Goal: Communication & Community: Answer question/provide support

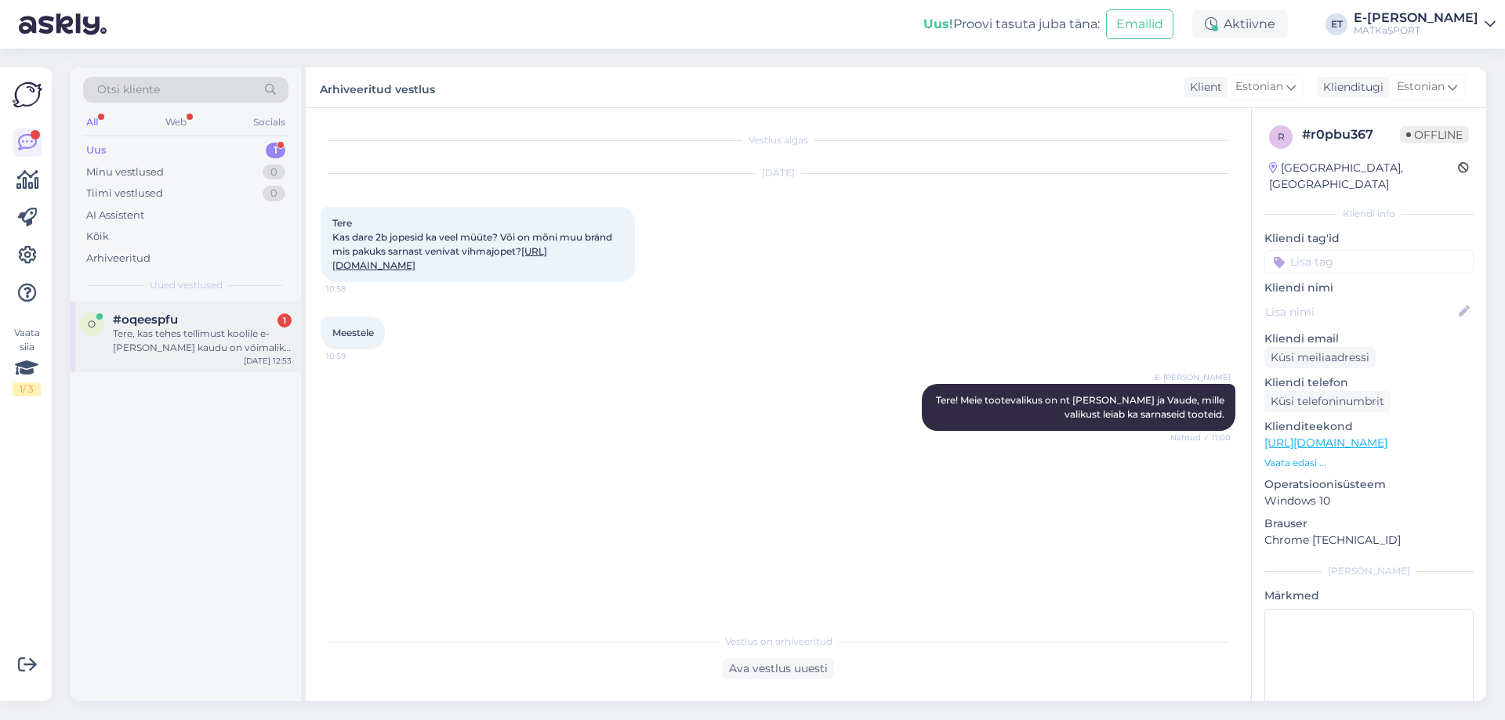
click at [213, 342] on div "Tere, kas tehes tellimust koolile e-[PERSON_NAME] kaudu on võimalik saada arvet…" at bounding box center [202, 341] width 179 height 28
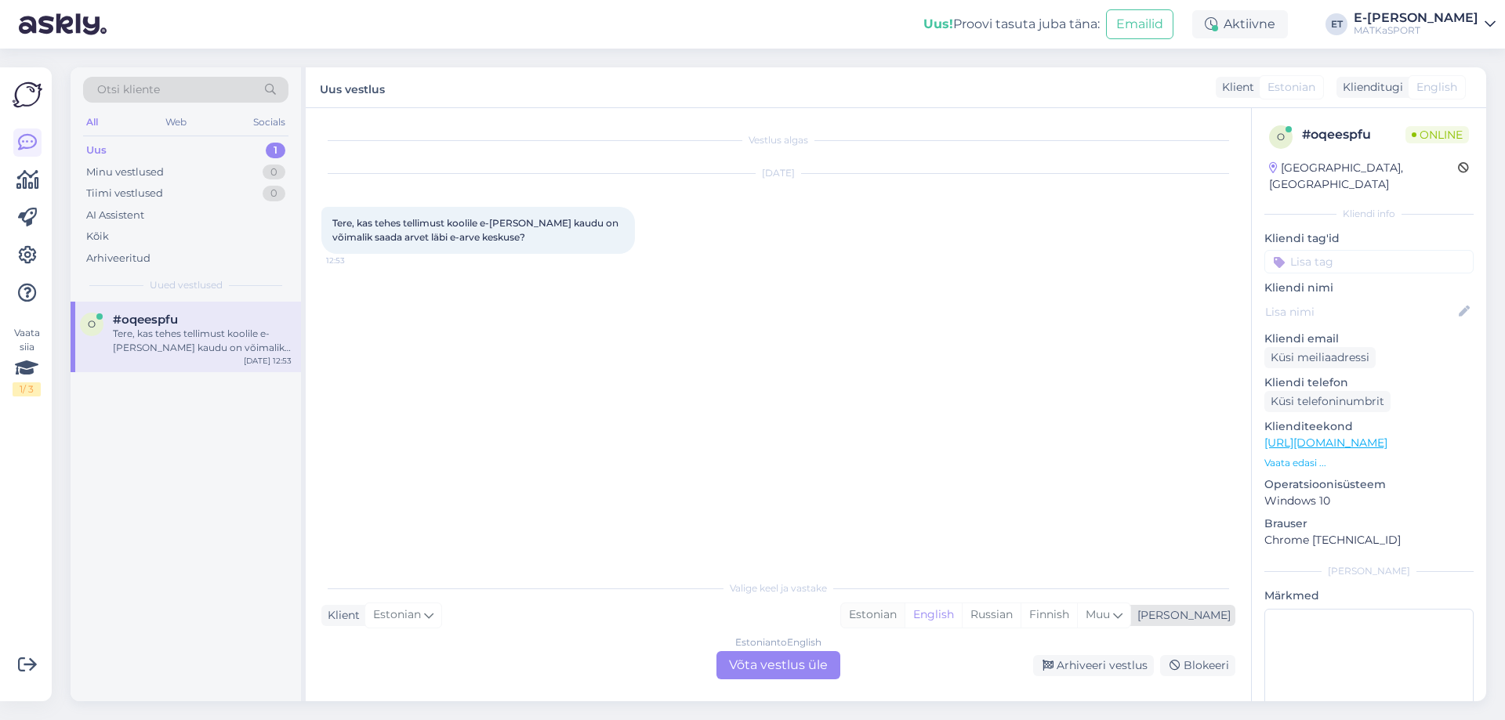
click at [904, 618] on div "Estonian" at bounding box center [872, 615] width 63 height 24
click at [788, 669] on div "Estonian to Estonian Võta vestlus üle" at bounding box center [778, 665] width 124 height 28
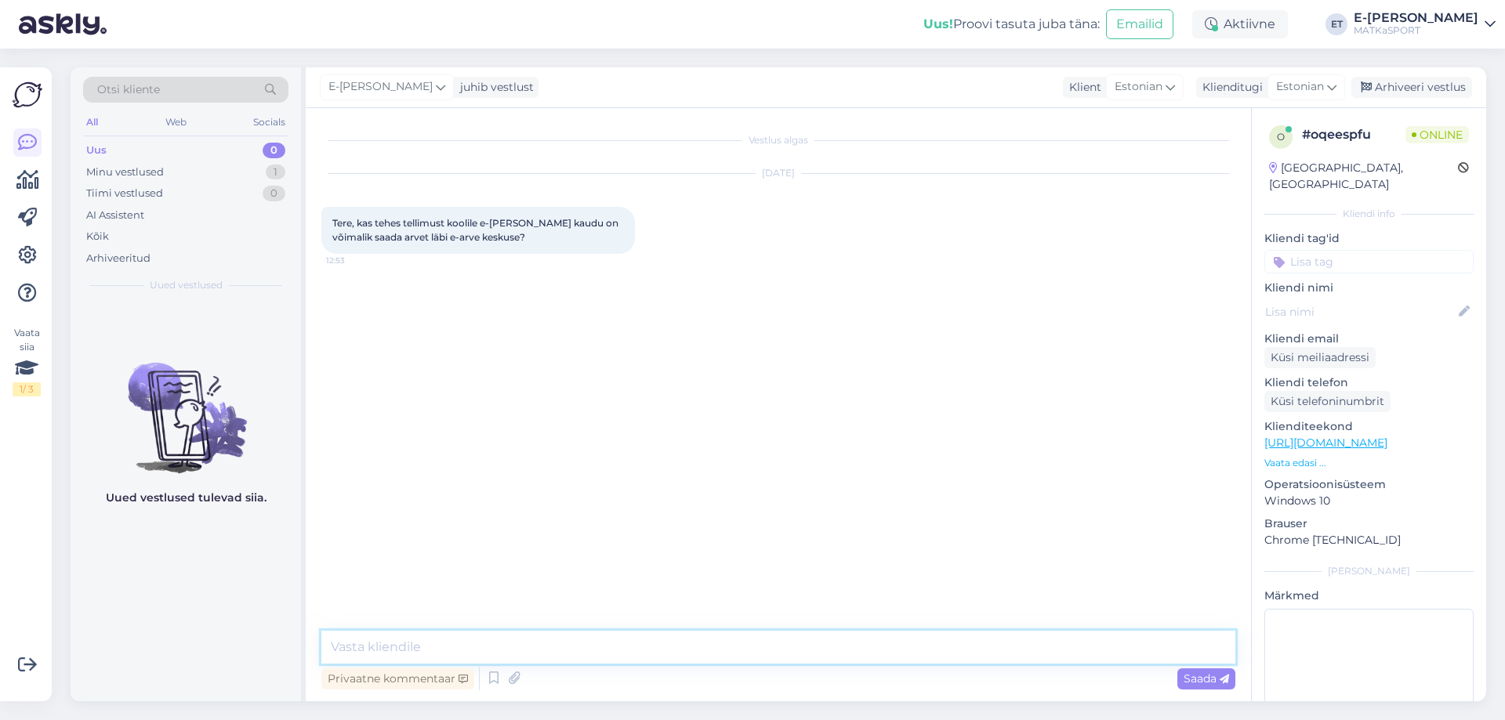
click at [661, 642] on textarea at bounding box center [778, 647] width 914 height 33
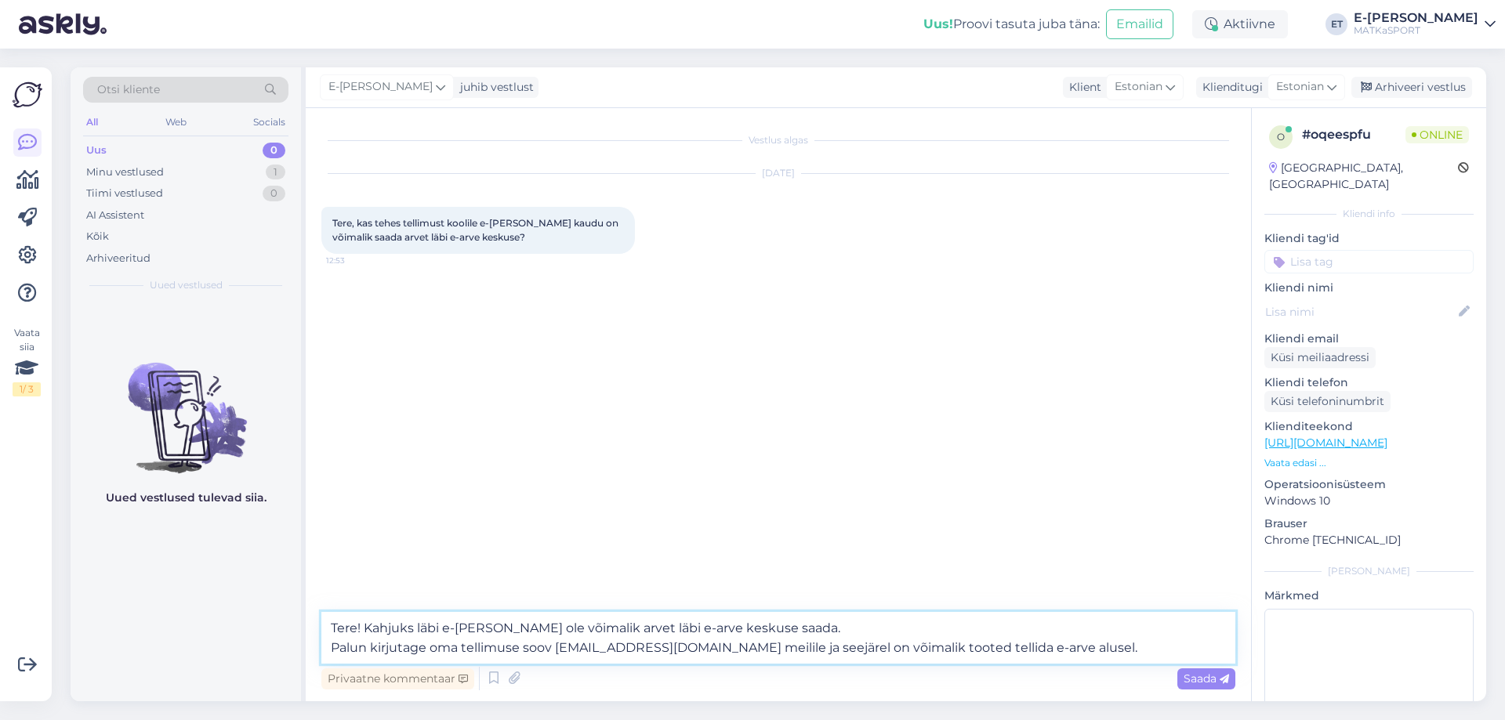
type textarea "Tere! Kahjuks läbi e-[PERSON_NAME] ole võimalik arvet läbi e-arve keskuse saada…"
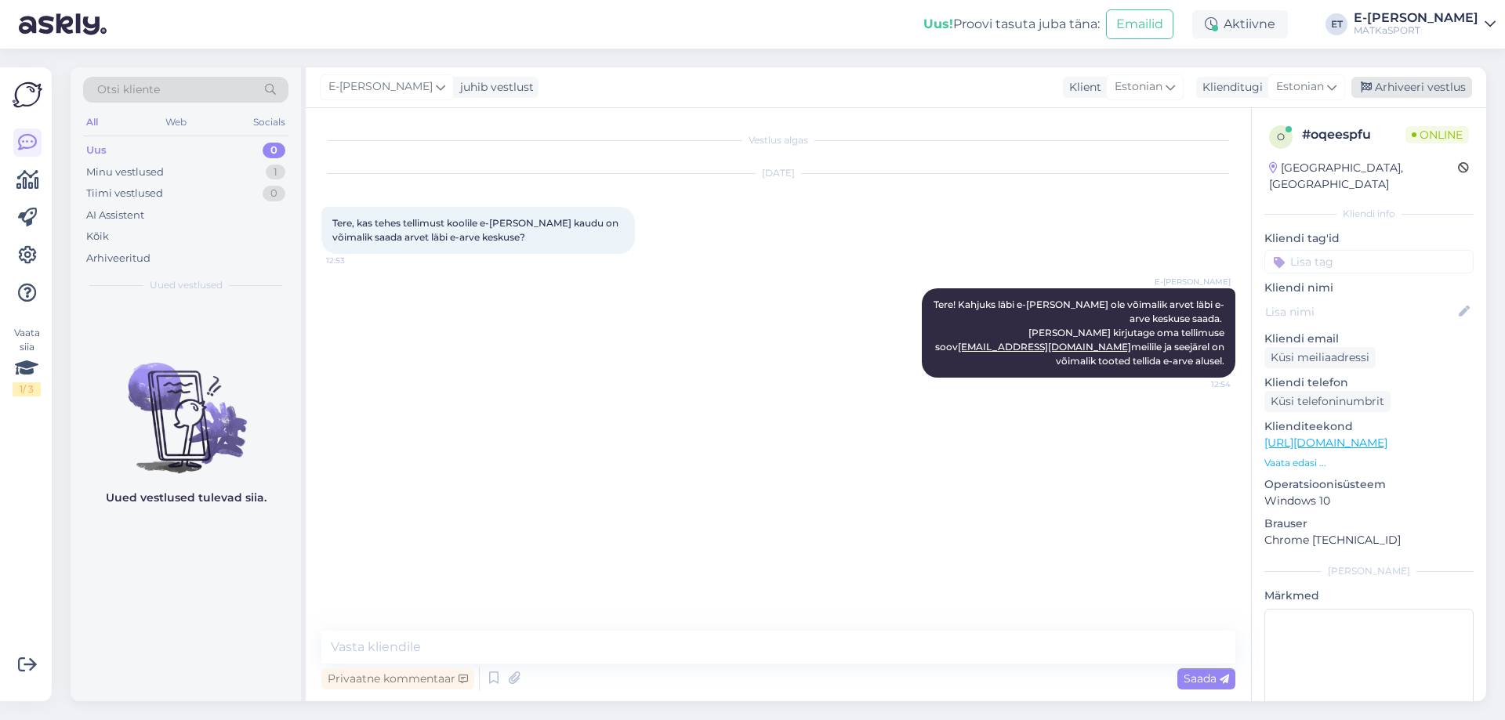
click at [1421, 95] on div "Arhiveeri vestlus" at bounding box center [1411, 87] width 121 height 21
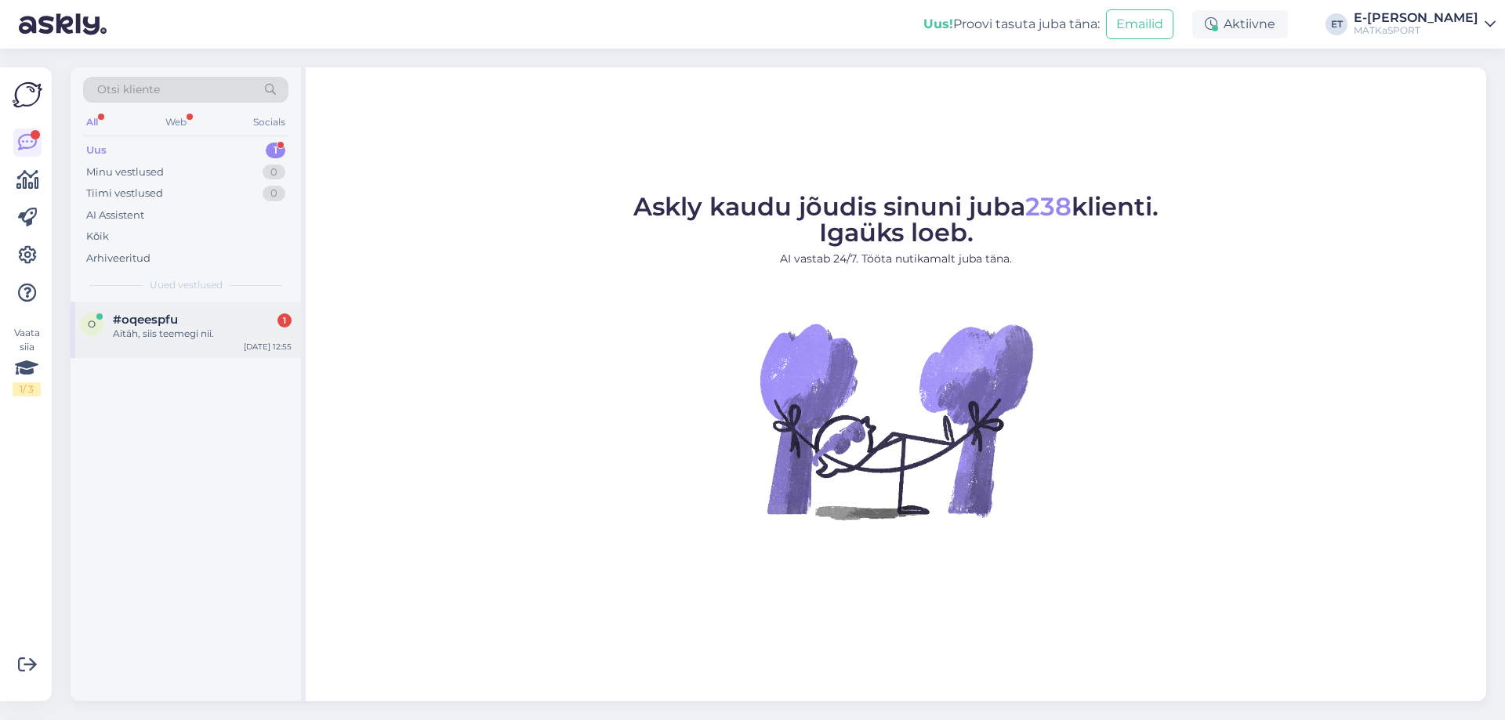
click at [201, 327] on div "Aitäh, siis teemegi nii." at bounding box center [202, 334] width 179 height 14
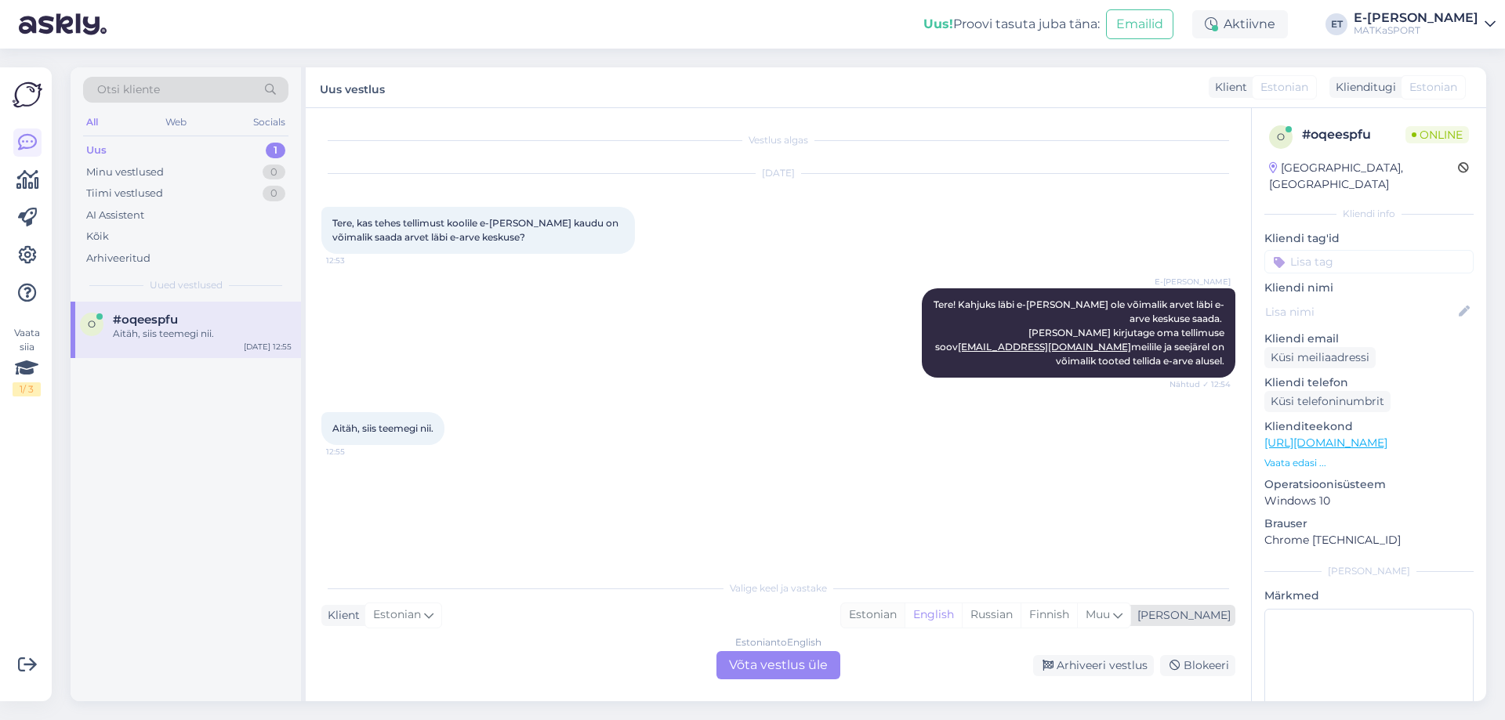
click at [904, 621] on div "Estonian" at bounding box center [872, 615] width 63 height 24
click at [765, 671] on div "Estonian to Estonian Võta vestlus üle" at bounding box center [778, 665] width 124 height 28
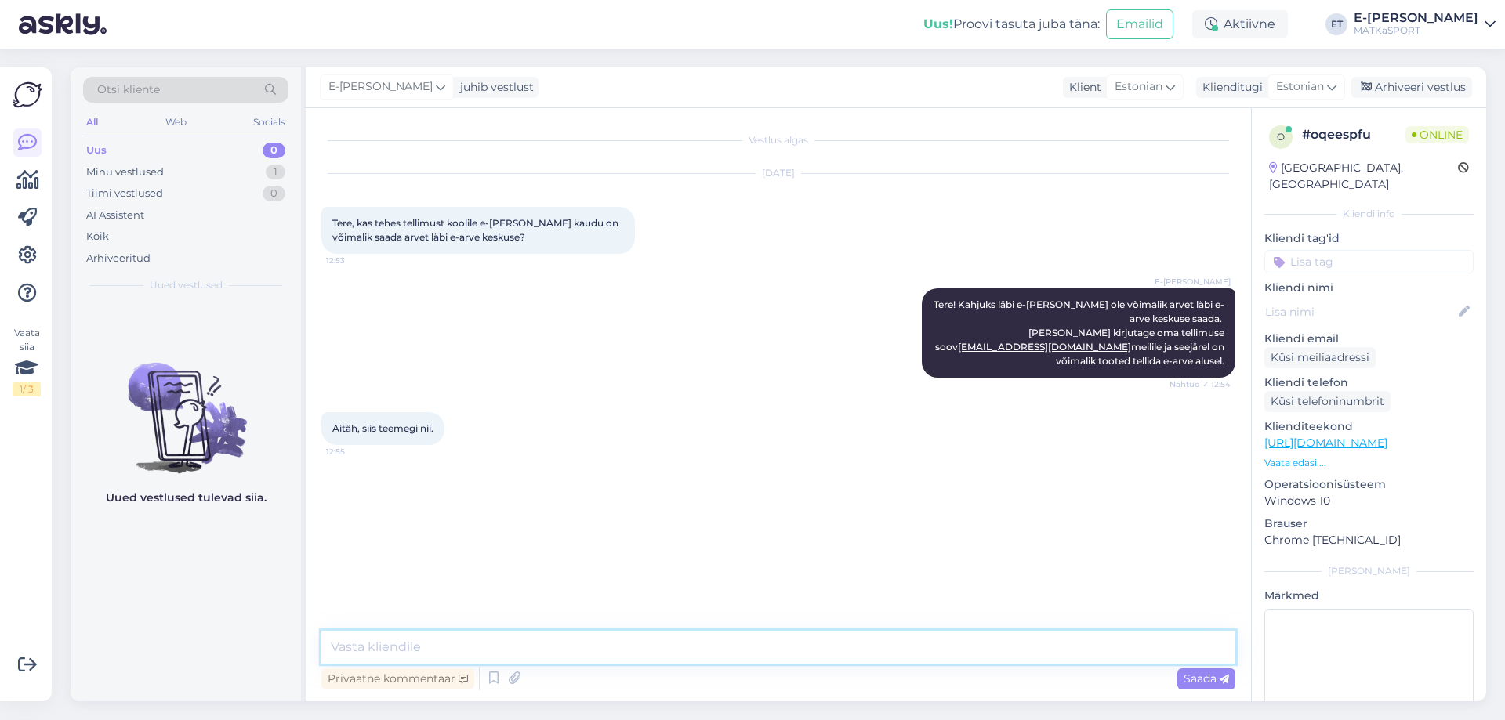
click at [600, 633] on textarea at bounding box center [778, 647] width 914 height 33
click at [498, 686] on icon at bounding box center [493, 679] width 19 height 24
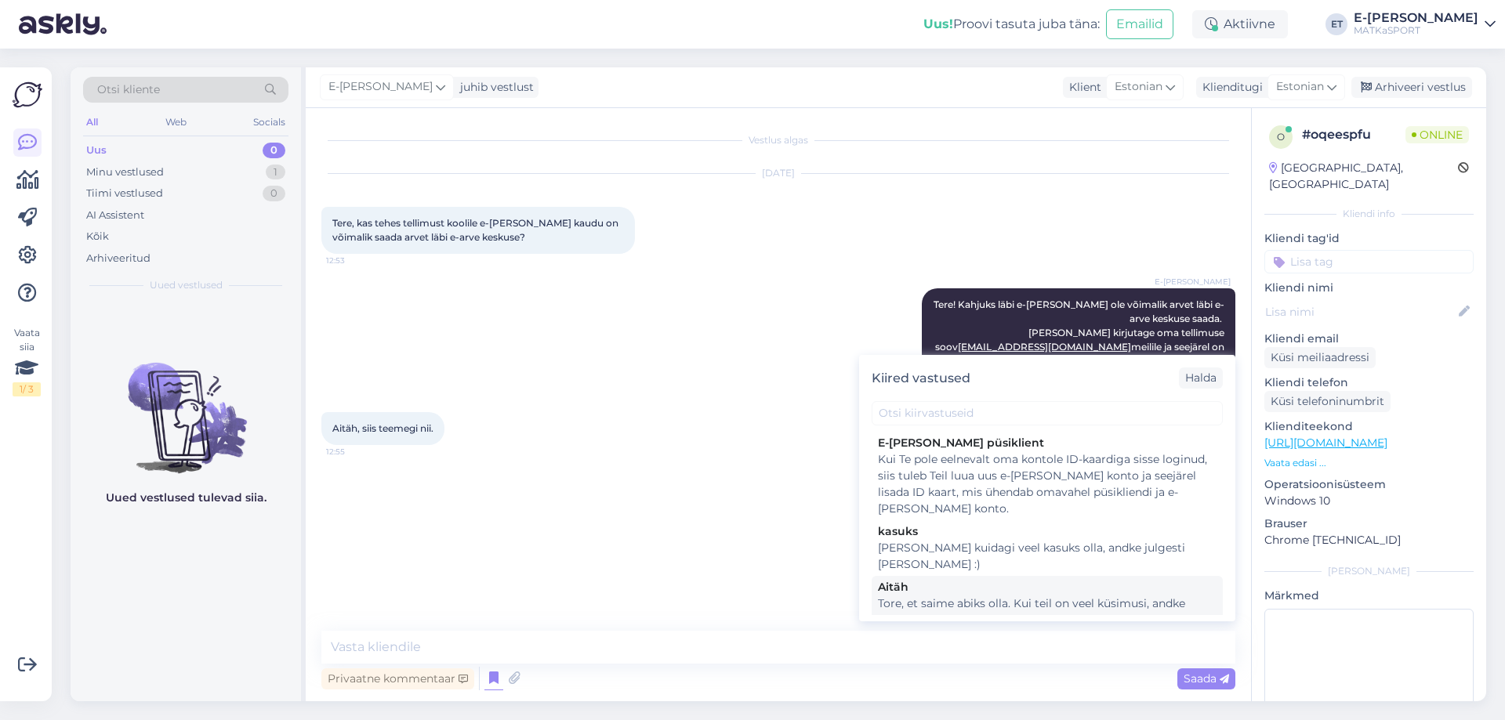
scroll to position [78, 0]
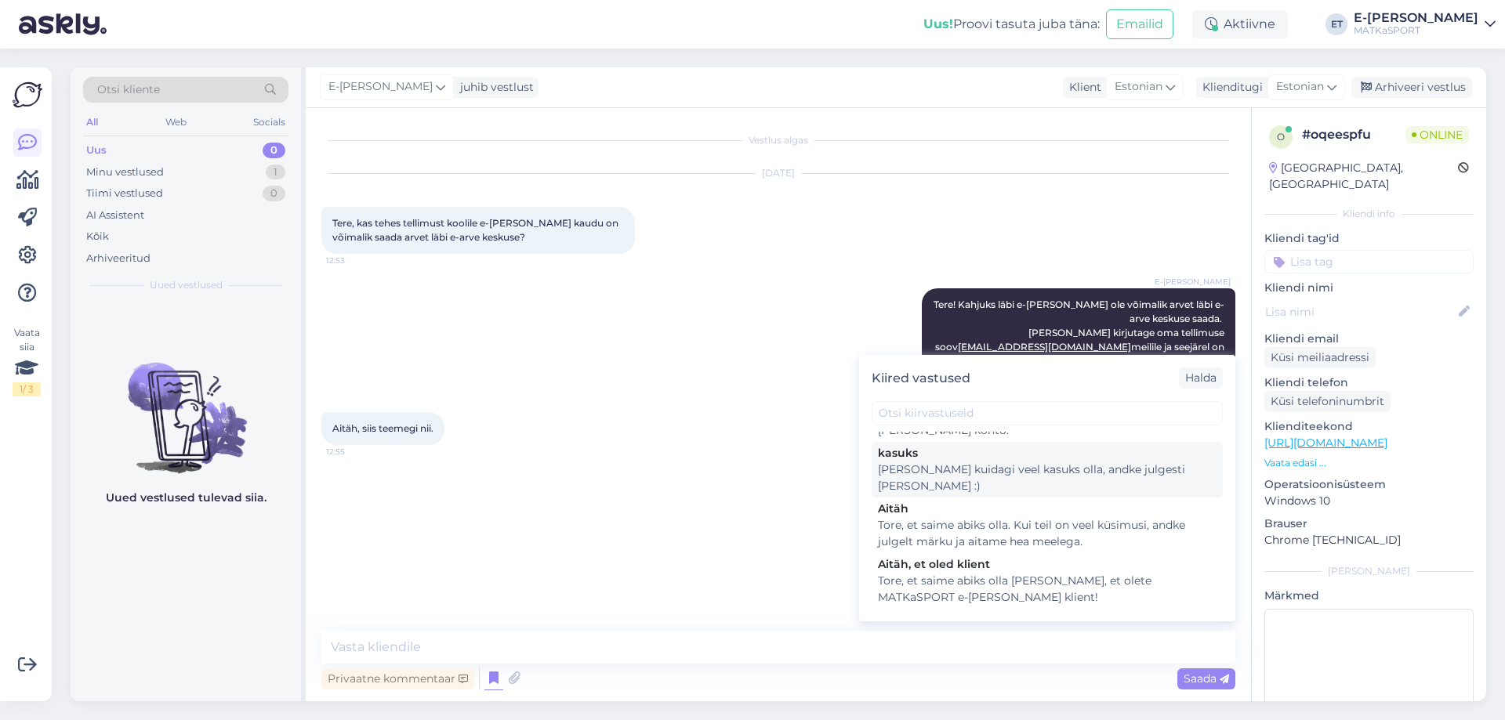
click at [1040, 477] on div "Kui saame kuidagi veel kasuks olla, andke julgesti märku :)" at bounding box center [1047, 478] width 339 height 33
type textarea "Kui saame kuidagi veel kasuks olla, andke julgesti märku :)"
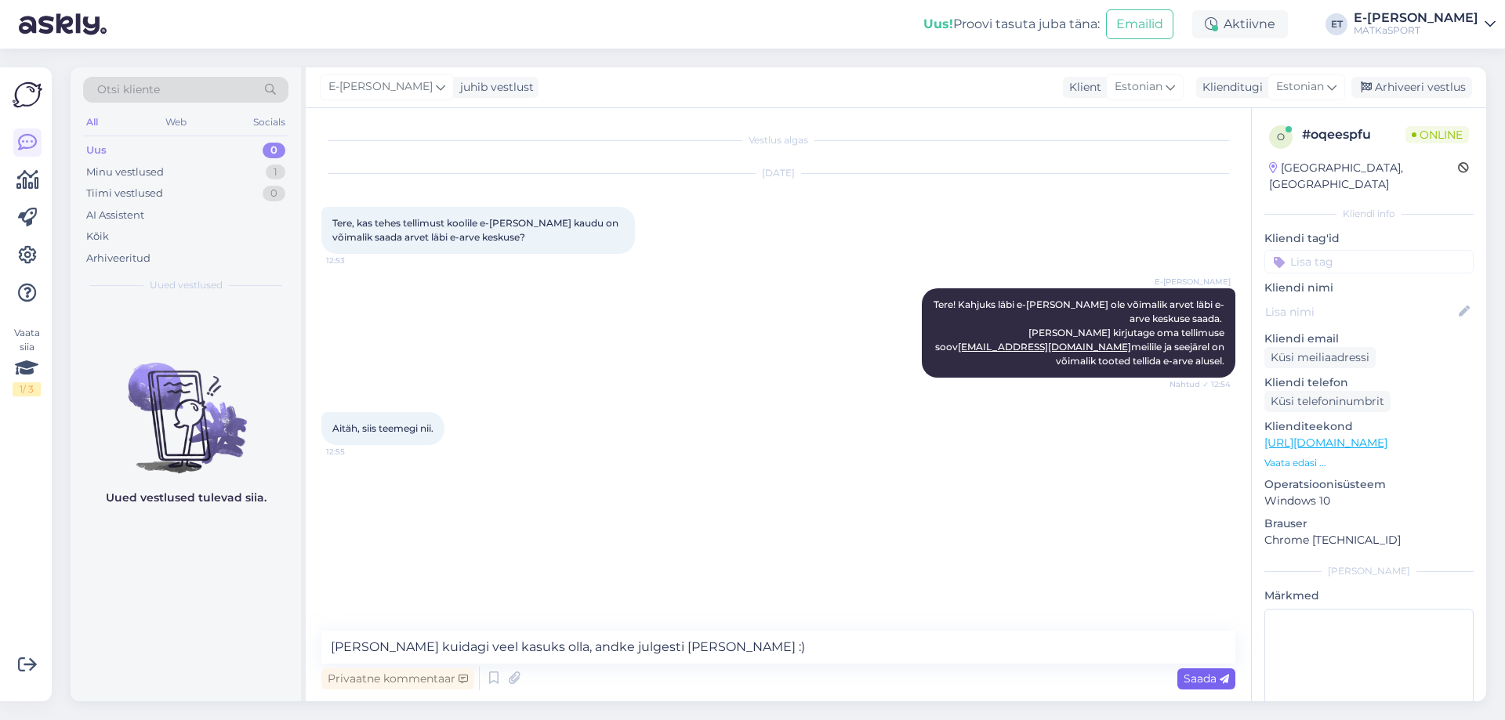
click at [1215, 679] on span "Saada" at bounding box center [1205, 679] width 45 height 14
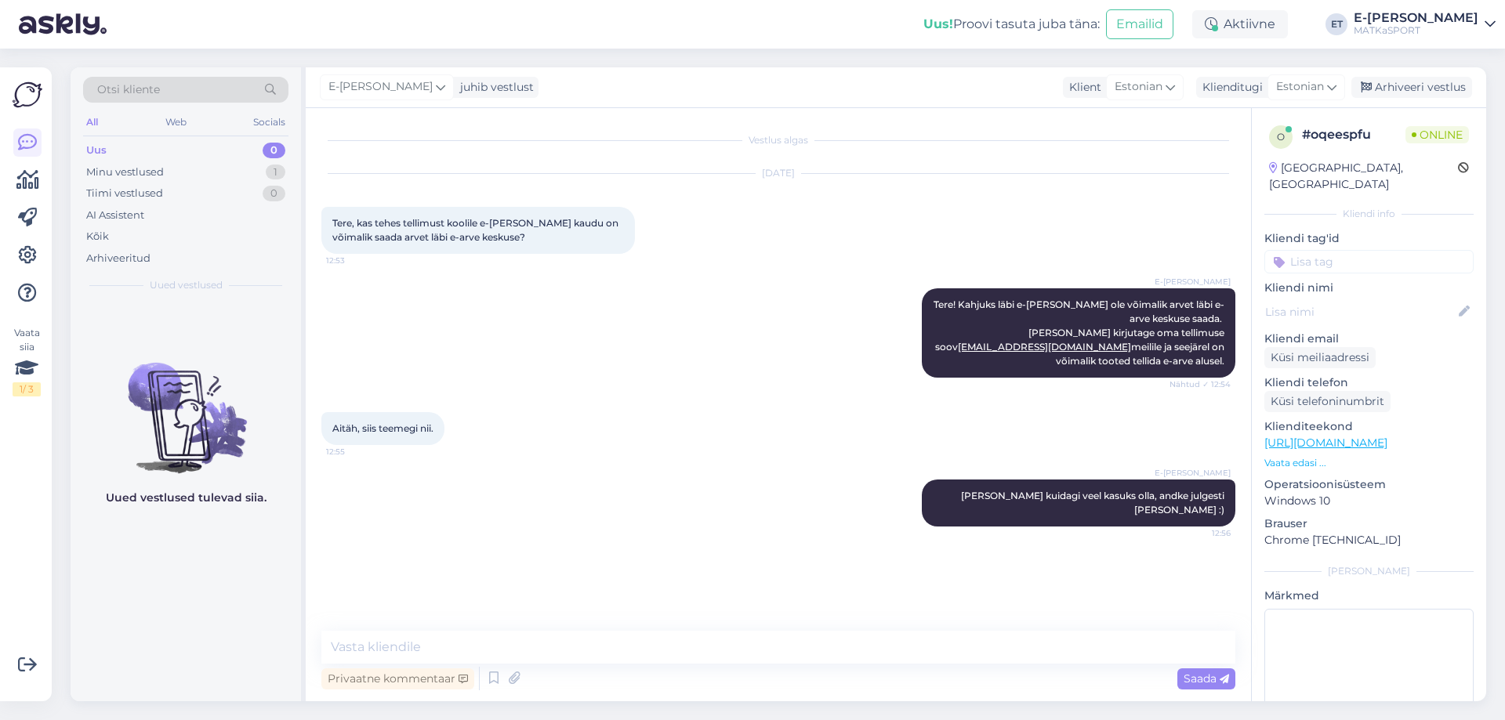
drag, startPoint x: 1417, startPoint y: 87, endPoint x: 1339, endPoint y: 108, distance: 81.2
click at [1418, 87] on div "Arhiveeri vestlus" at bounding box center [1411, 87] width 121 height 21
